Goal: Task Accomplishment & Management: Manage account settings

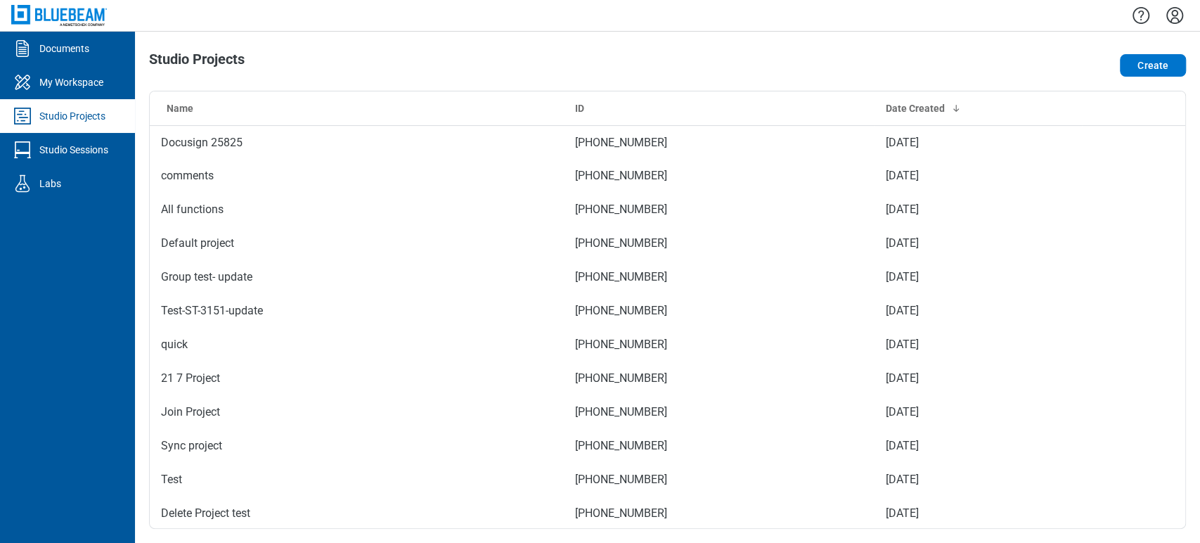
click at [166, 15] on div at bounding box center [667, 15] width 1065 height 31
click at [1175, 13] on icon "Settings" at bounding box center [1174, 15] width 22 height 22
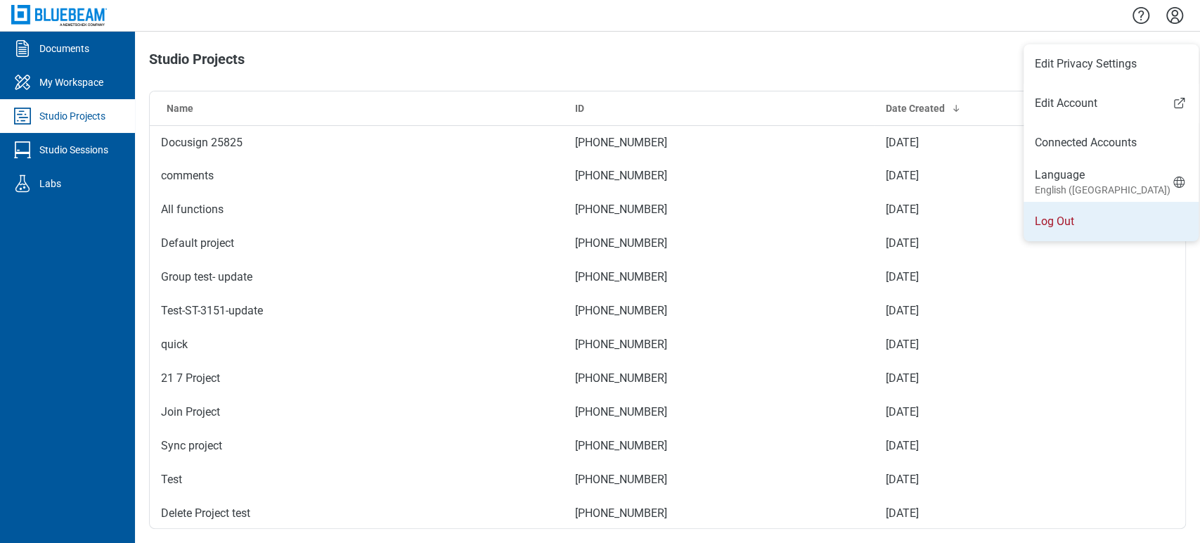
click at [1040, 228] on li "Log Out" at bounding box center [1110, 221] width 175 height 39
